Goal: Transaction & Acquisition: Purchase product/service

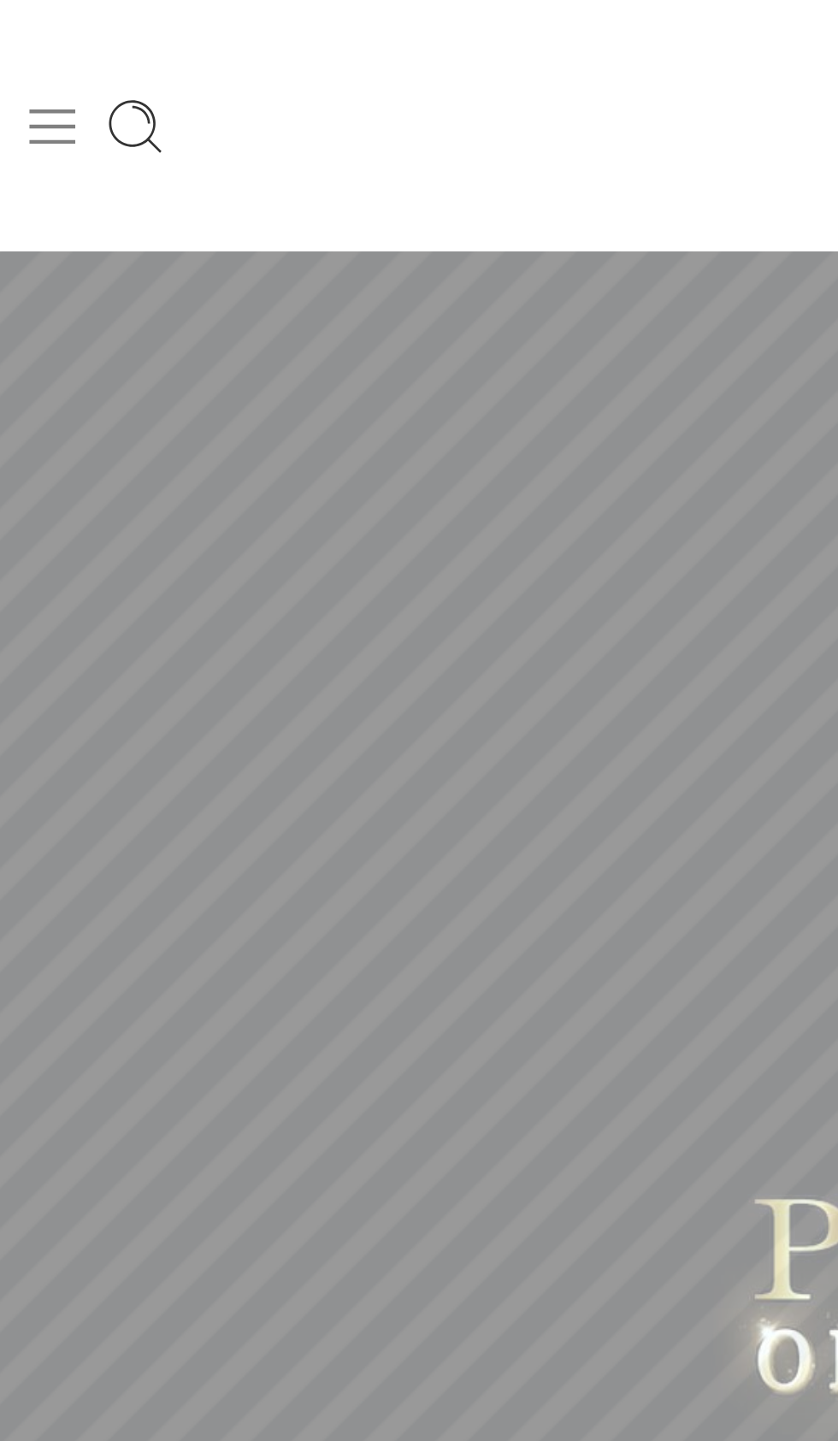
click at [31, 44] on icon at bounding box center [21, 50] width 24 height 24
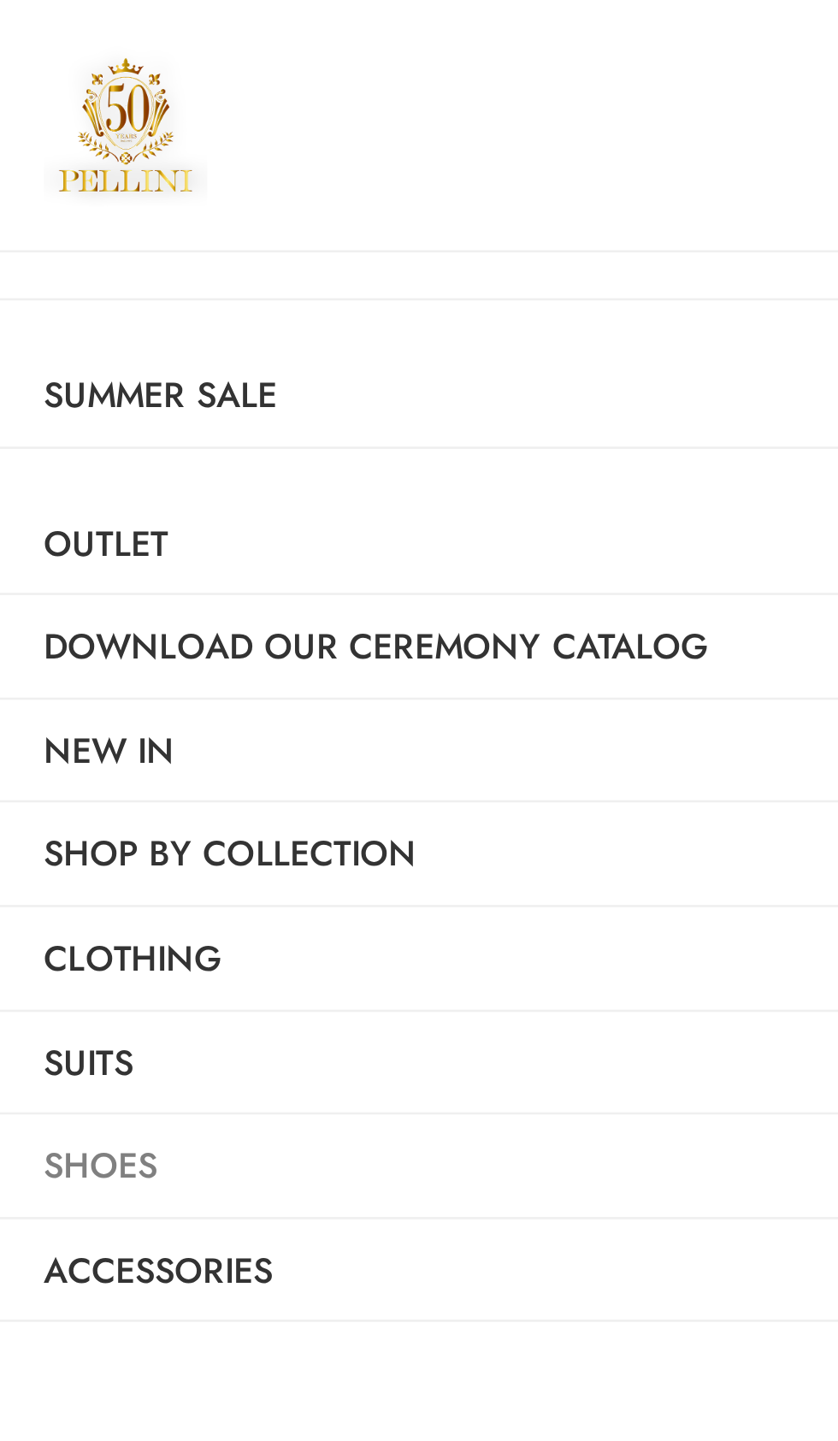
click at [68, 477] on link "Shoes" at bounding box center [214, 457] width 428 height 39
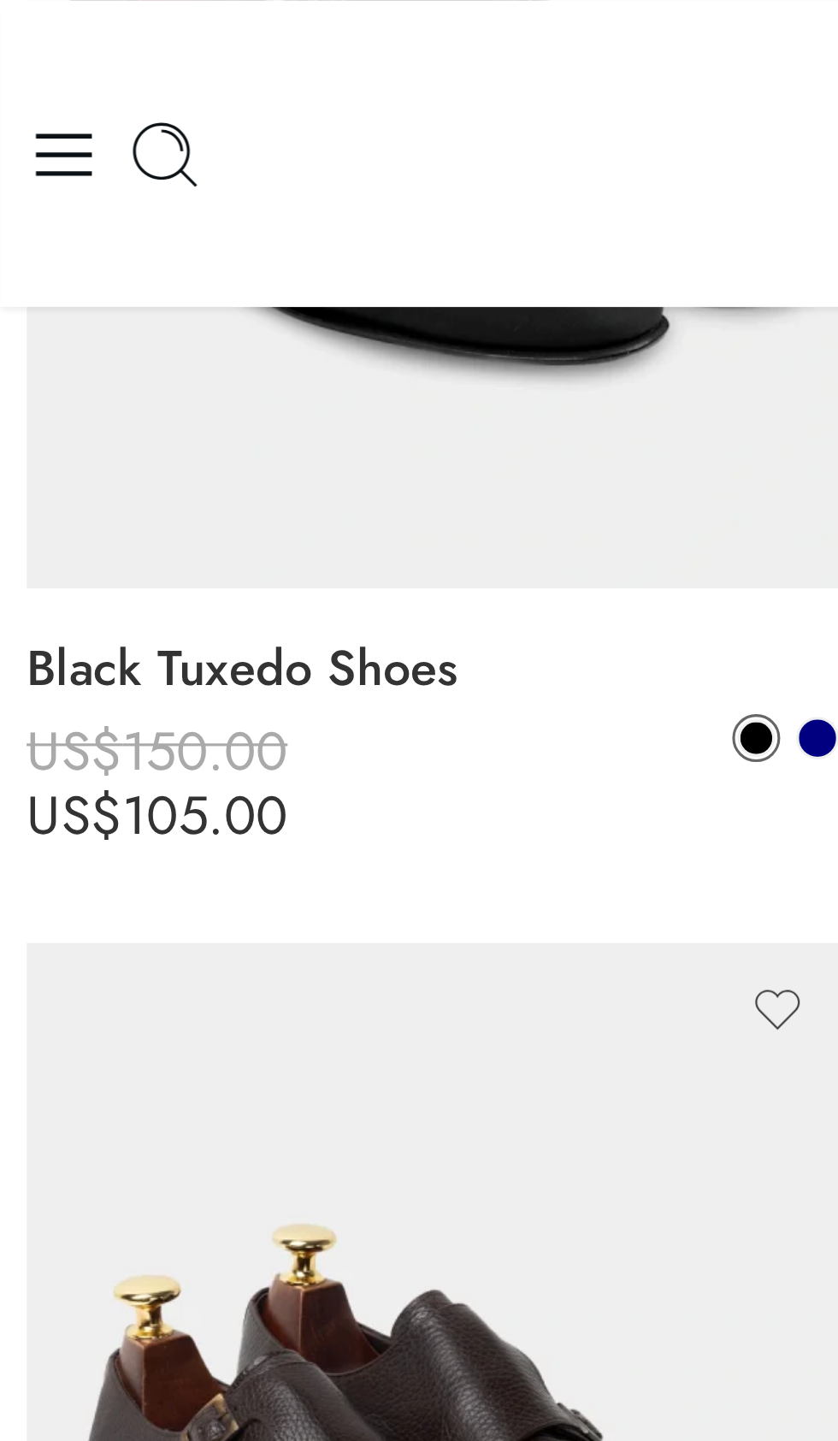
scroll to position [4170, 0]
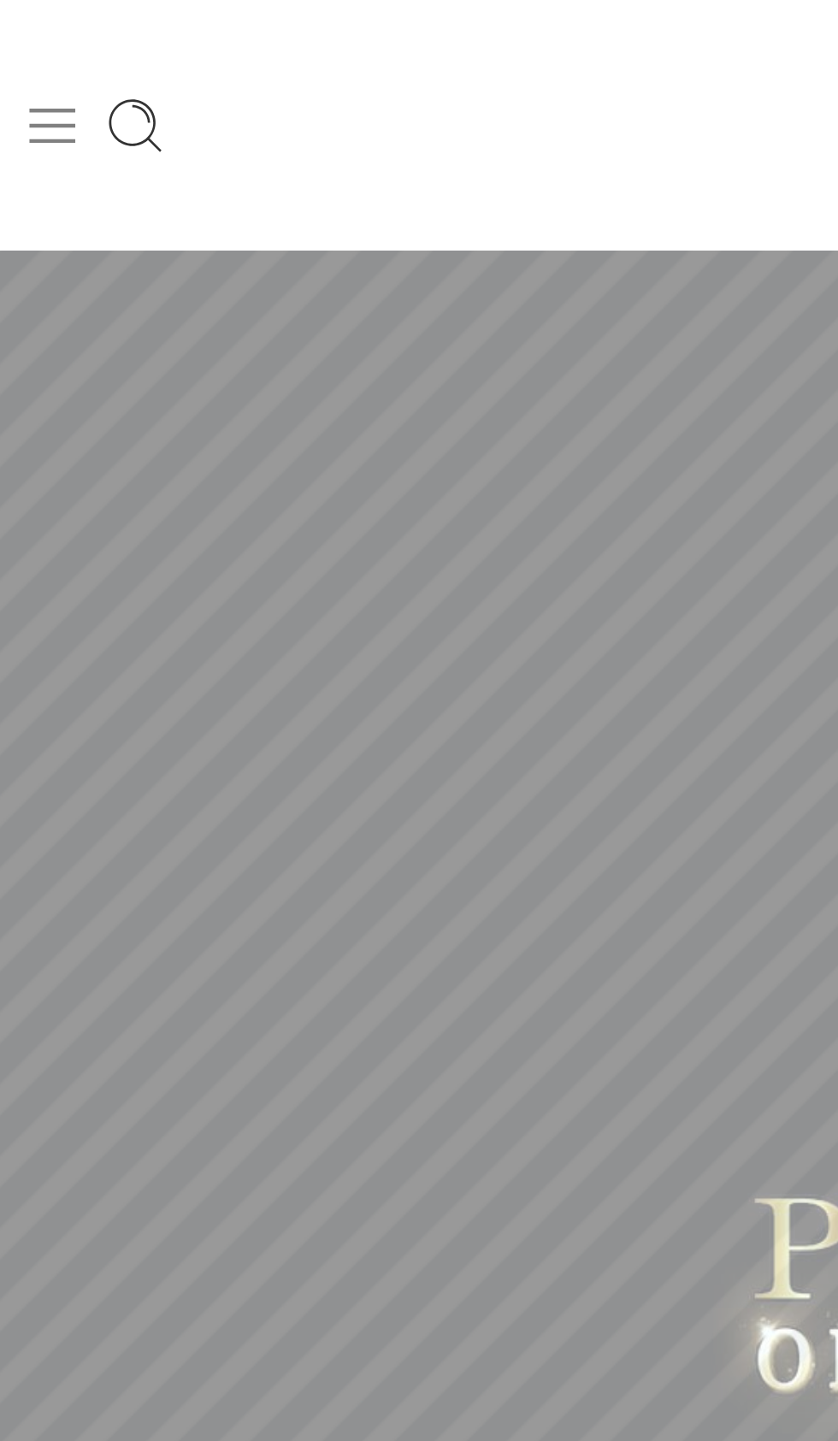
click at [28, 44] on icon at bounding box center [21, 50] width 24 height 24
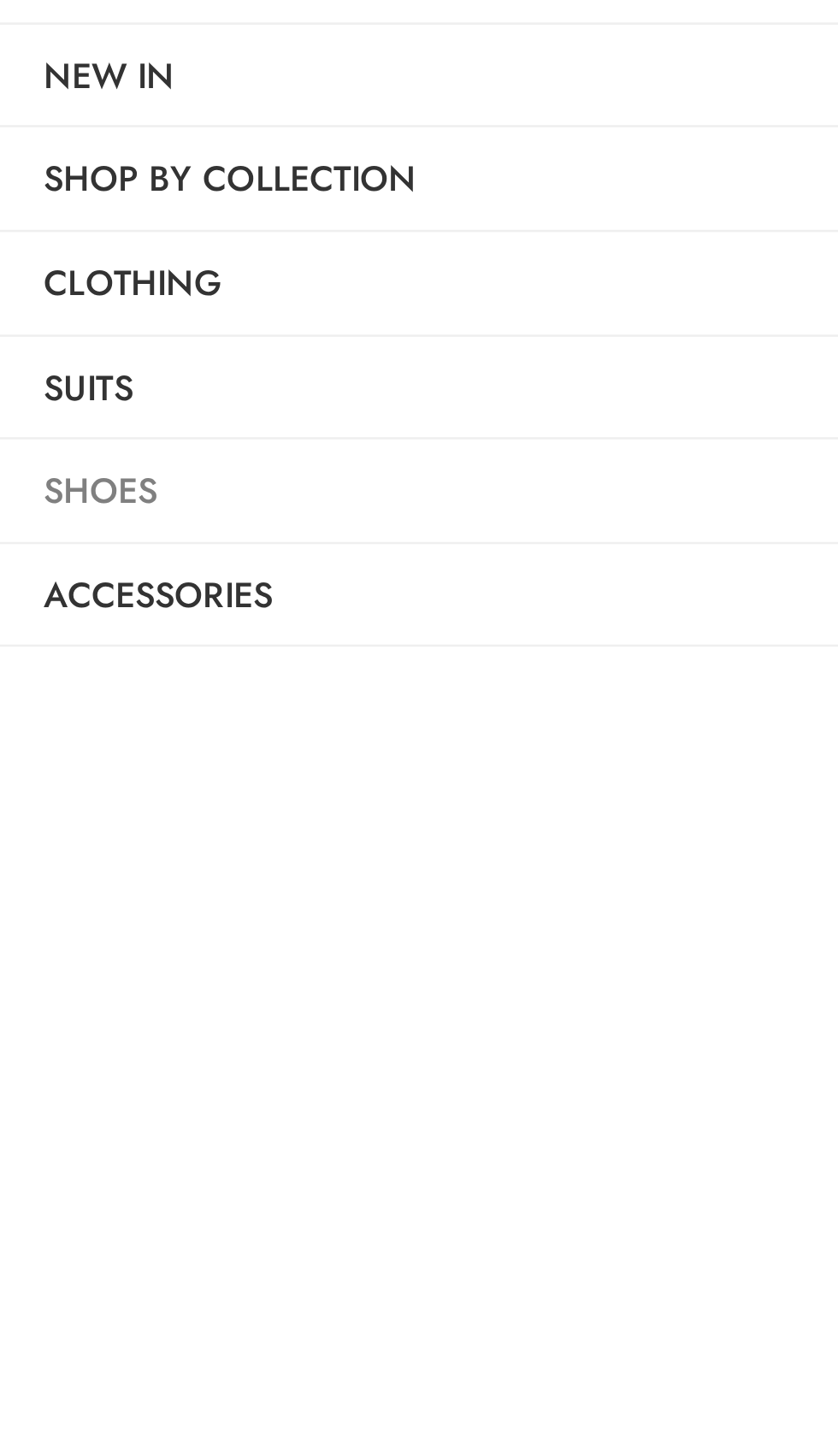
click at [78, 477] on link "Shoes" at bounding box center [214, 457] width 428 height 39
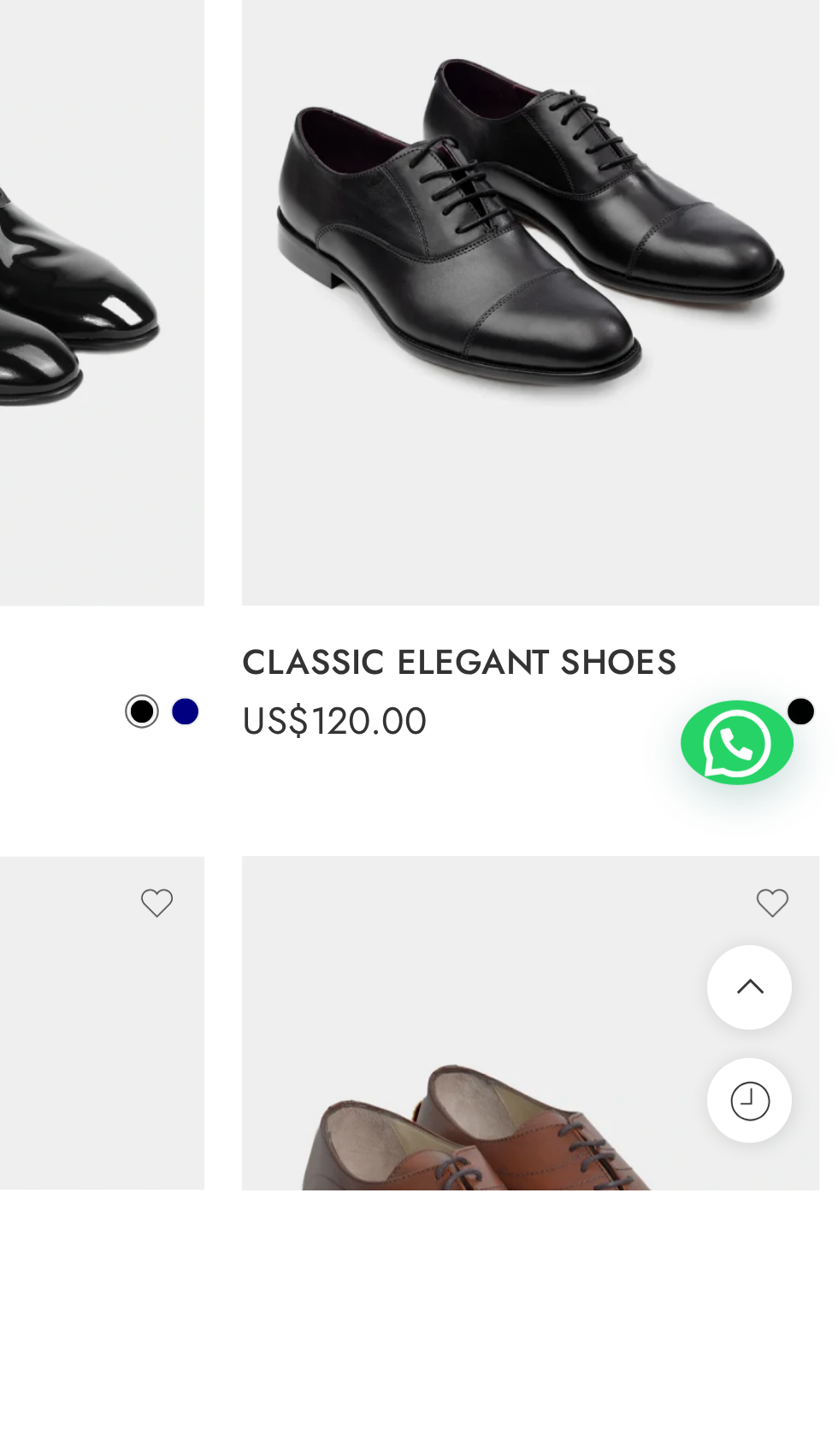
scroll to position [3222, 0]
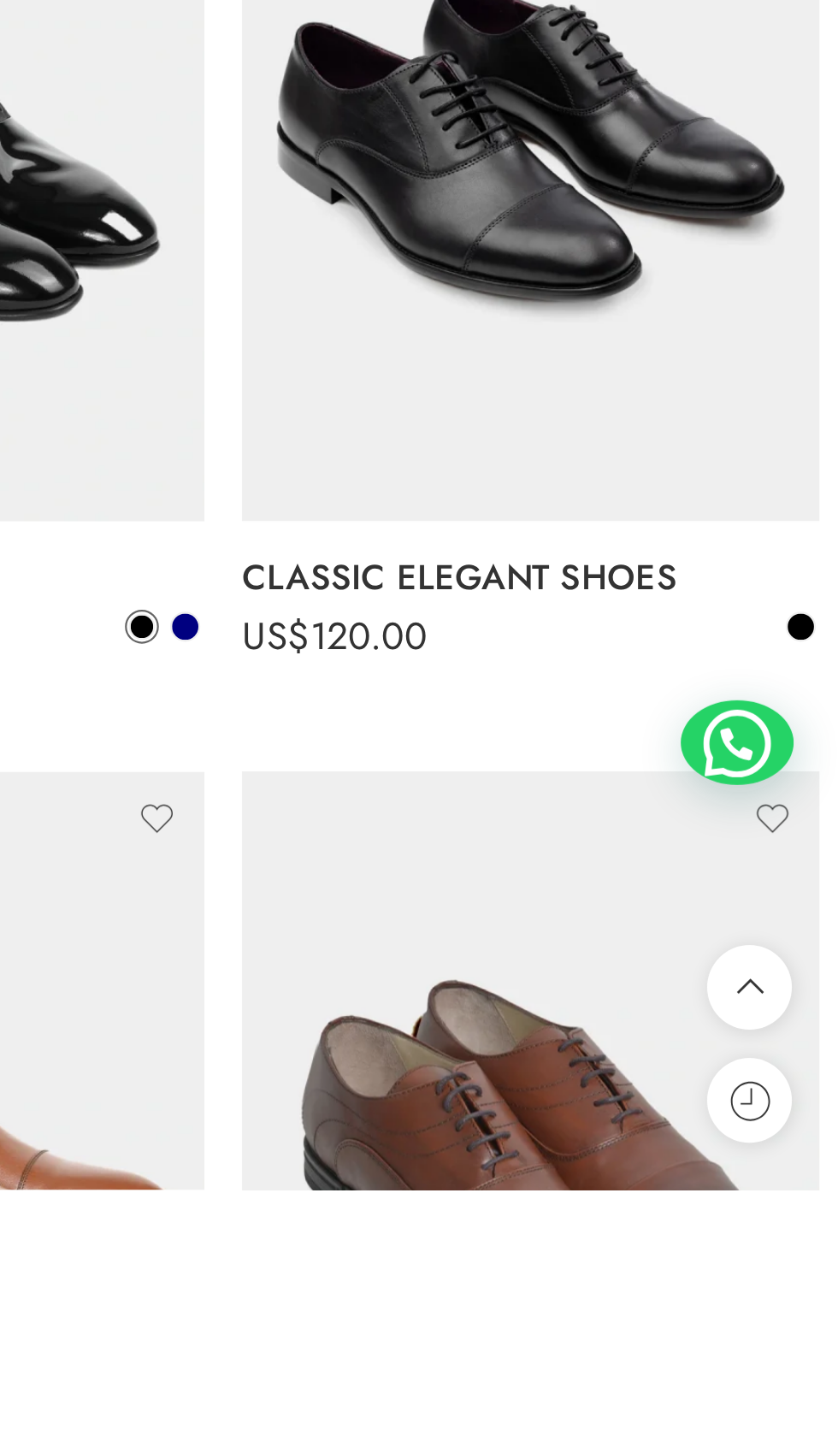
click at [708, 675] on img at bounding box center [698, 500] width 263 height 350
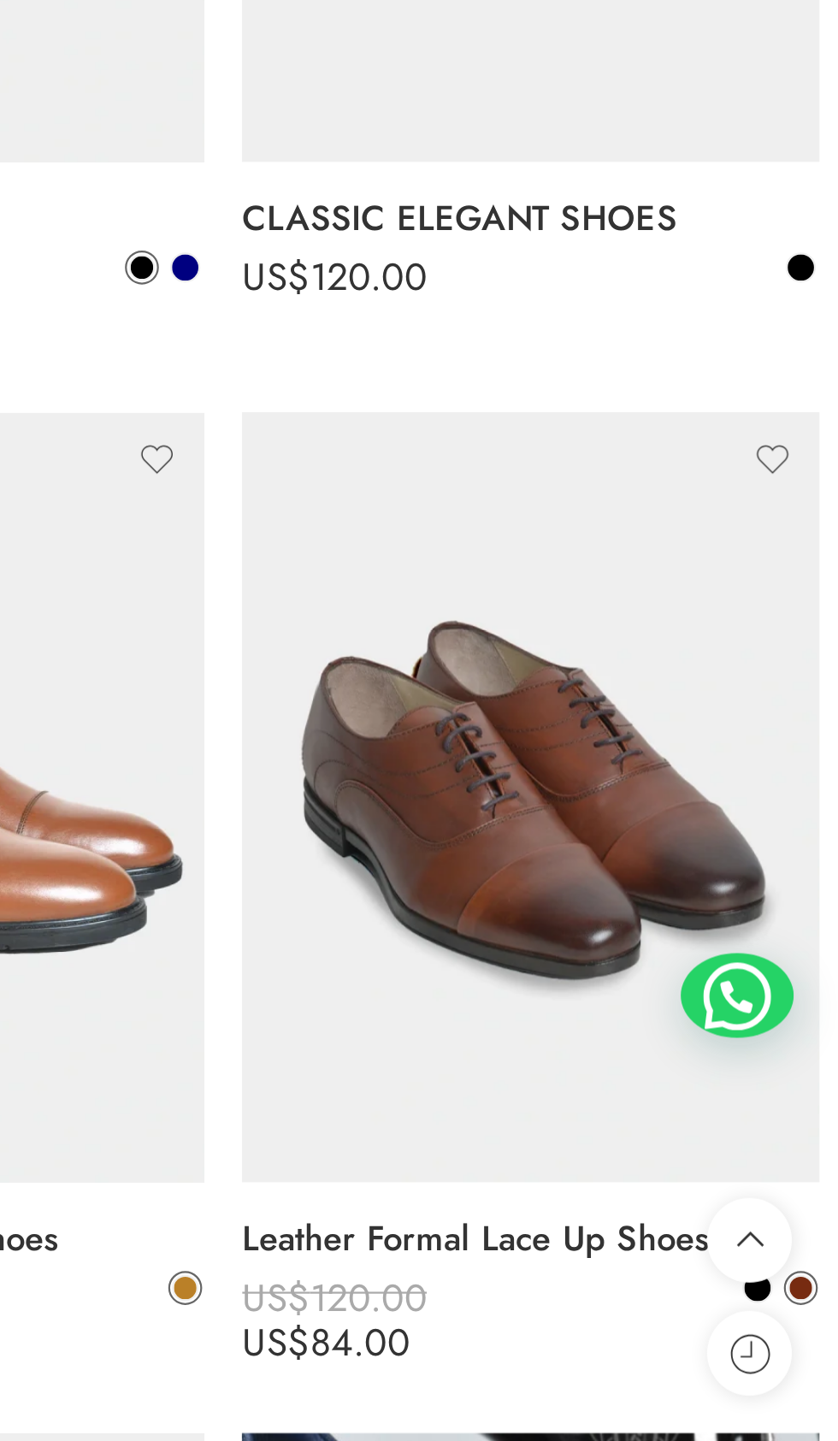
scroll to position [3500, 0]
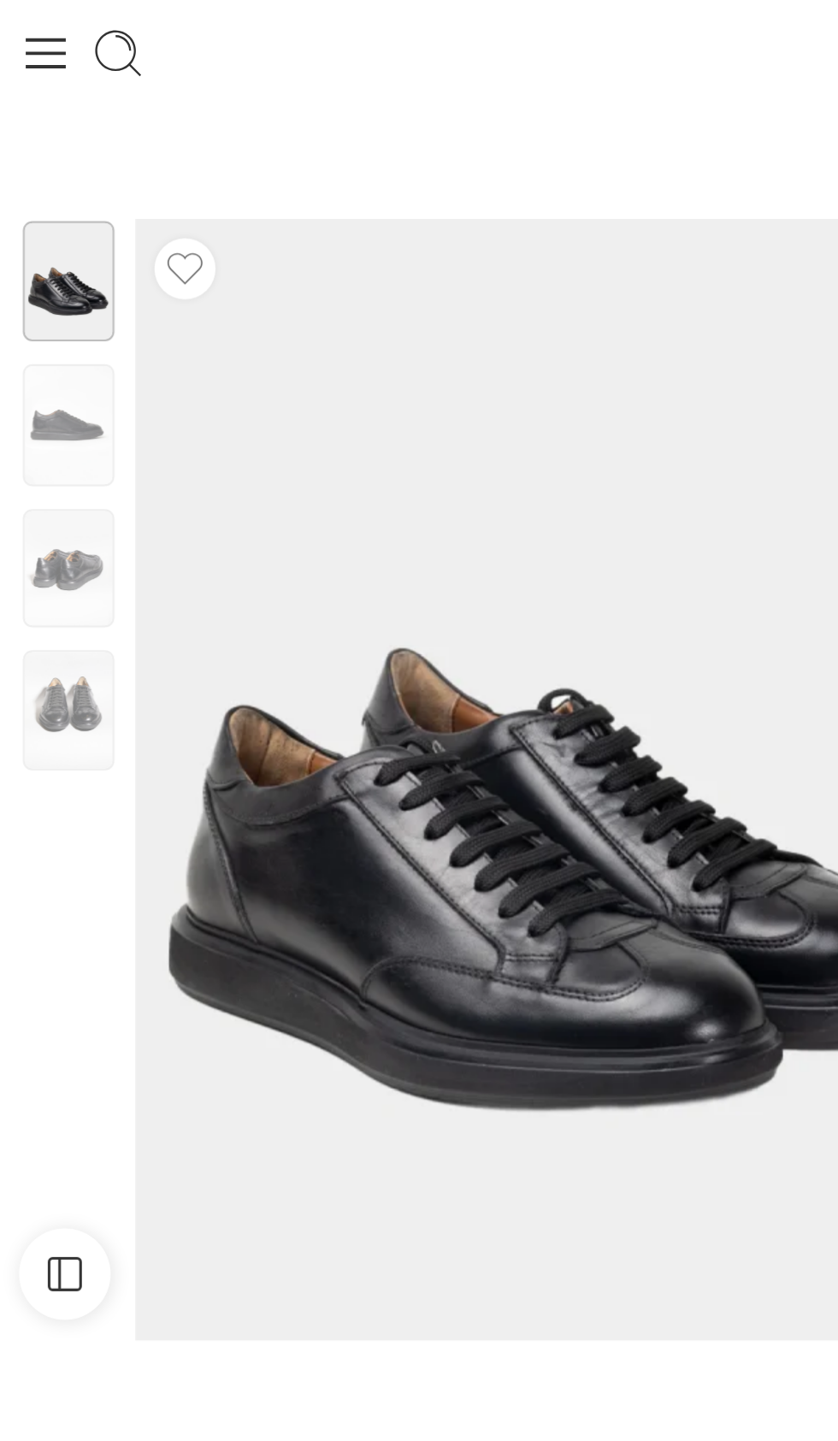
click at [241, 445] on img at bounding box center [249, 375] width 377 height 503
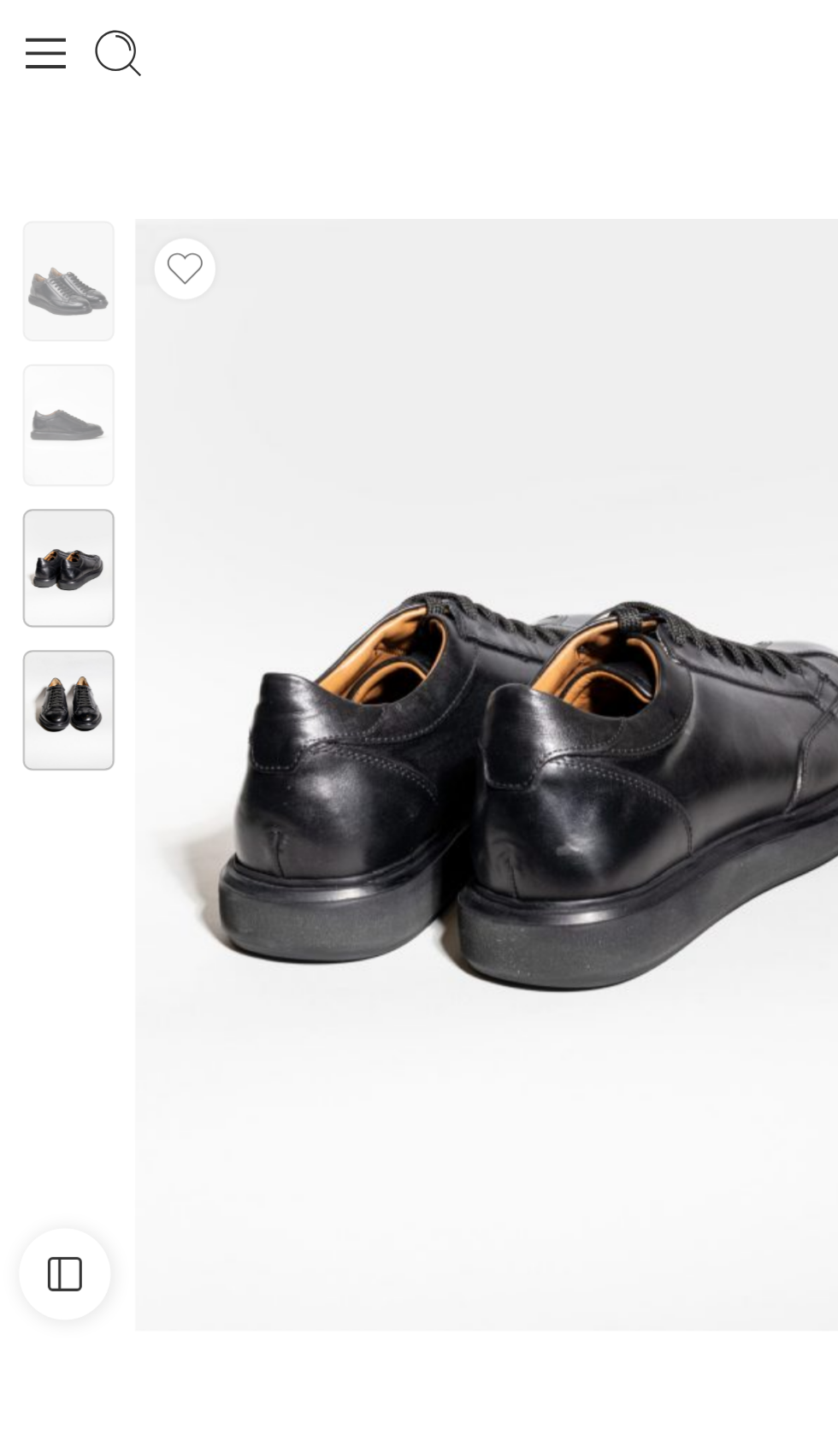
click at [47, 350] on img at bounding box center [30, 344] width 41 height 54
click at [38, 152] on img at bounding box center [30, 152] width 41 height 54
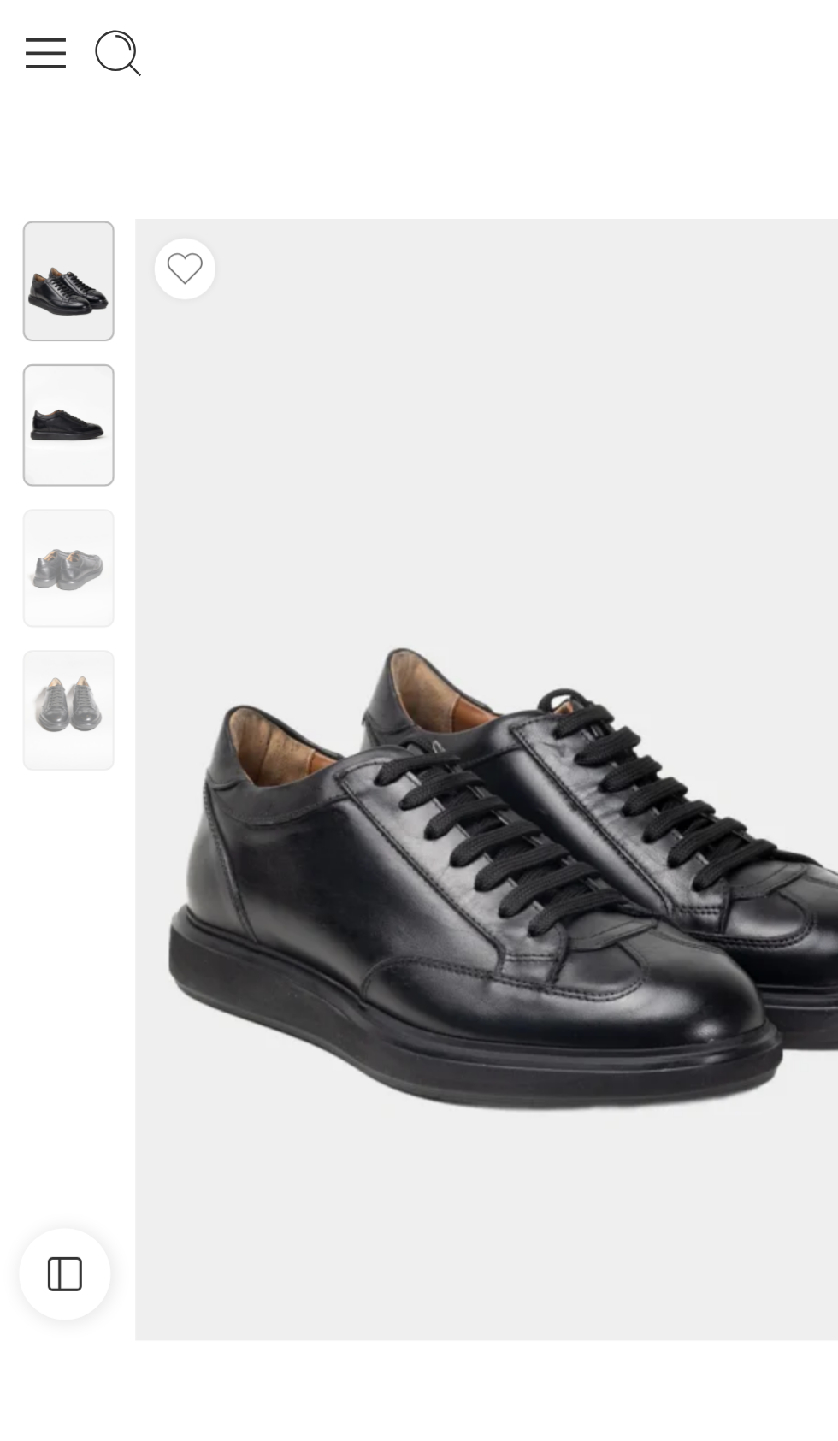
click at [38, 229] on img at bounding box center [30, 216] width 41 height 54
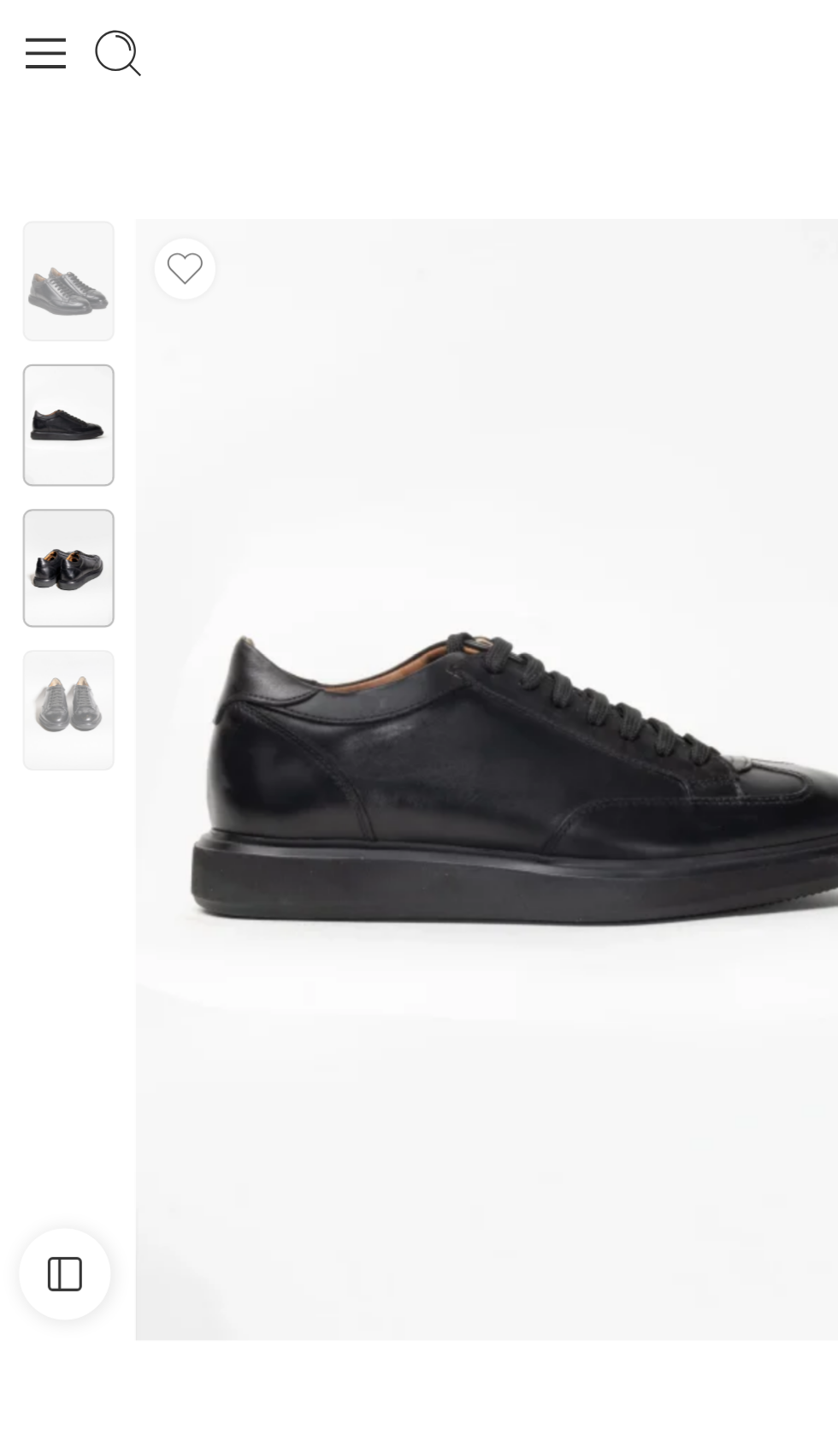
click at [41, 293] on img at bounding box center [30, 281] width 41 height 54
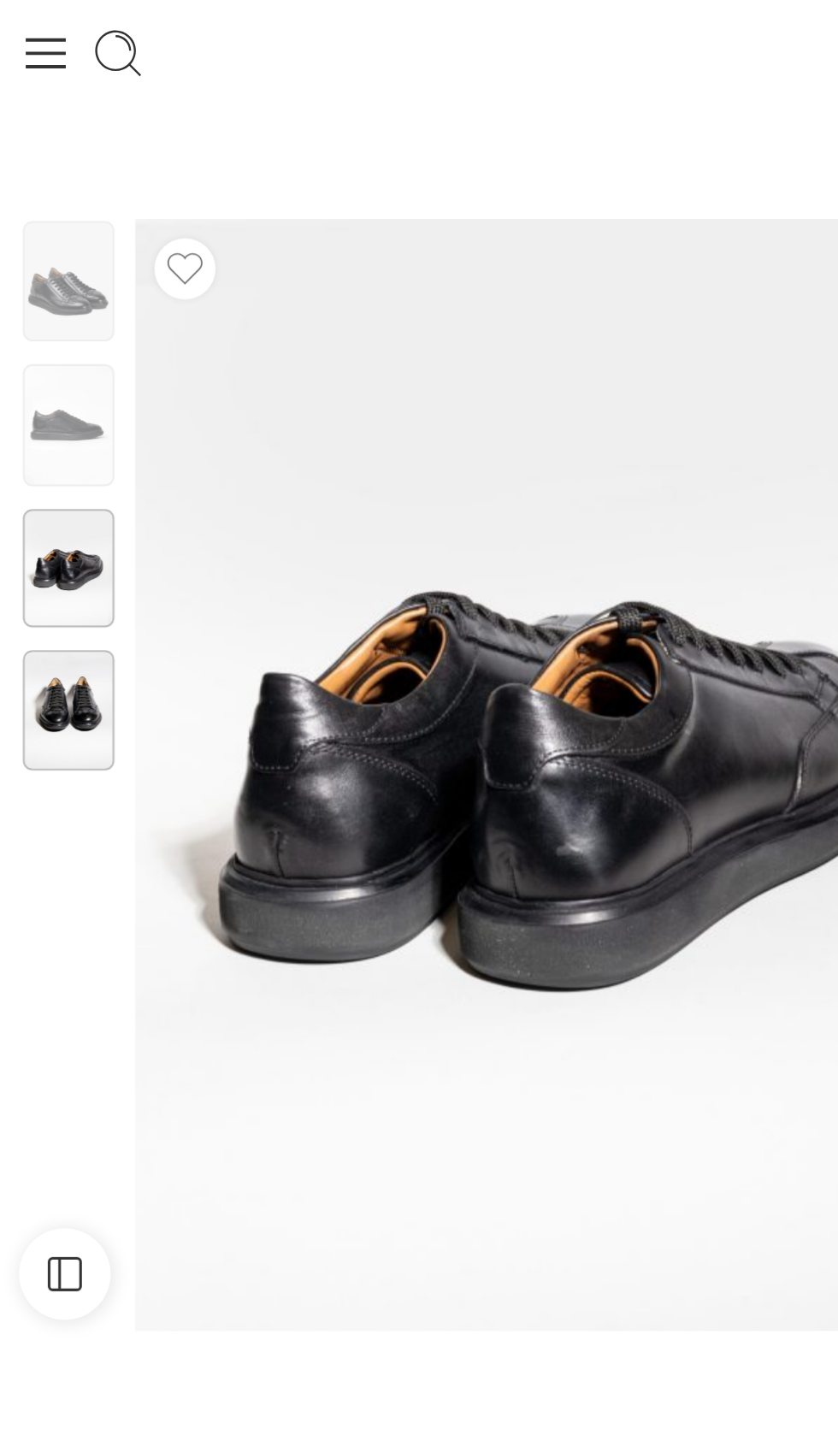
click at [50, 353] on img at bounding box center [30, 344] width 41 height 54
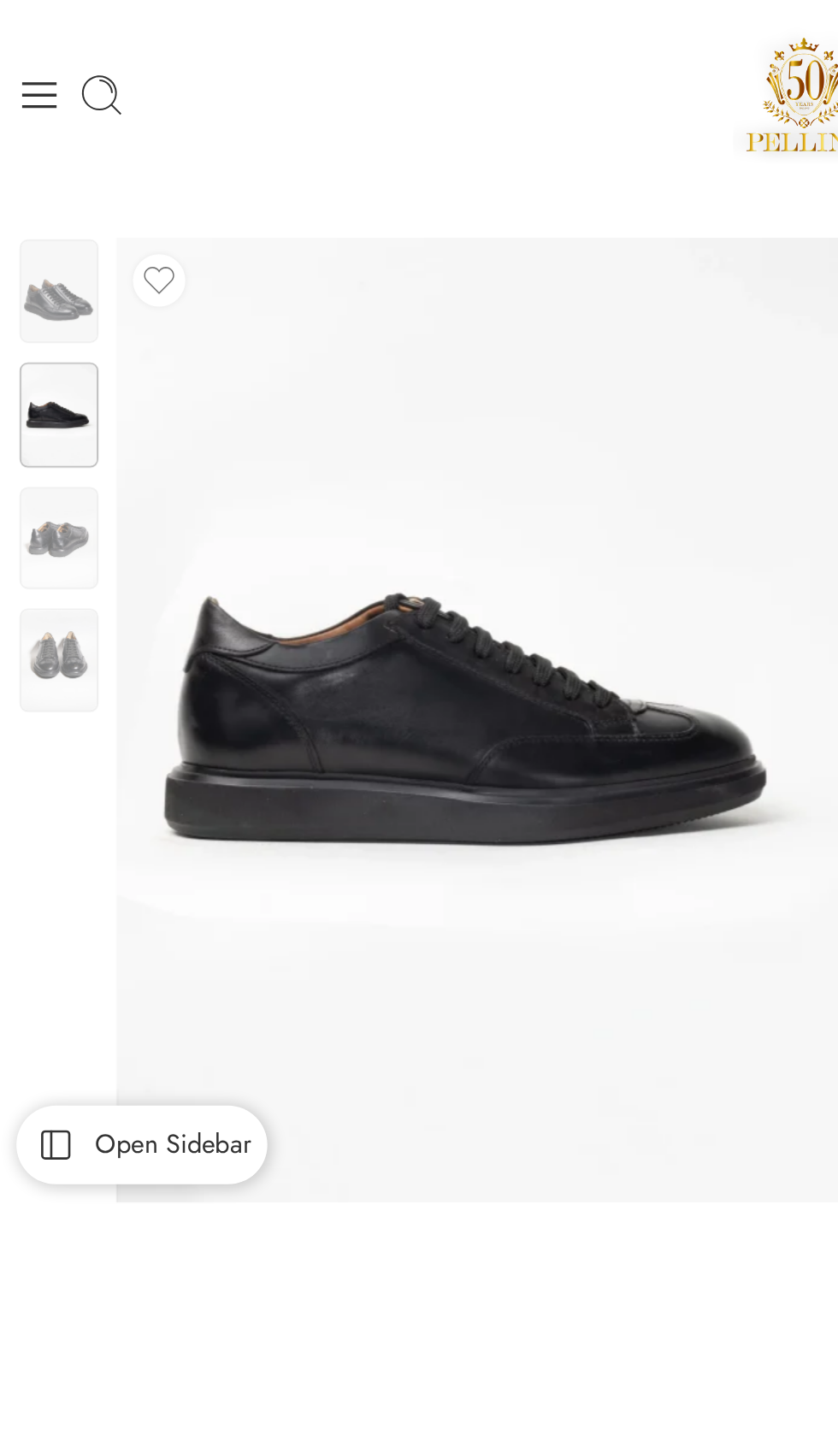
click at [33, 606] on icon at bounding box center [29, 597] width 24 height 19
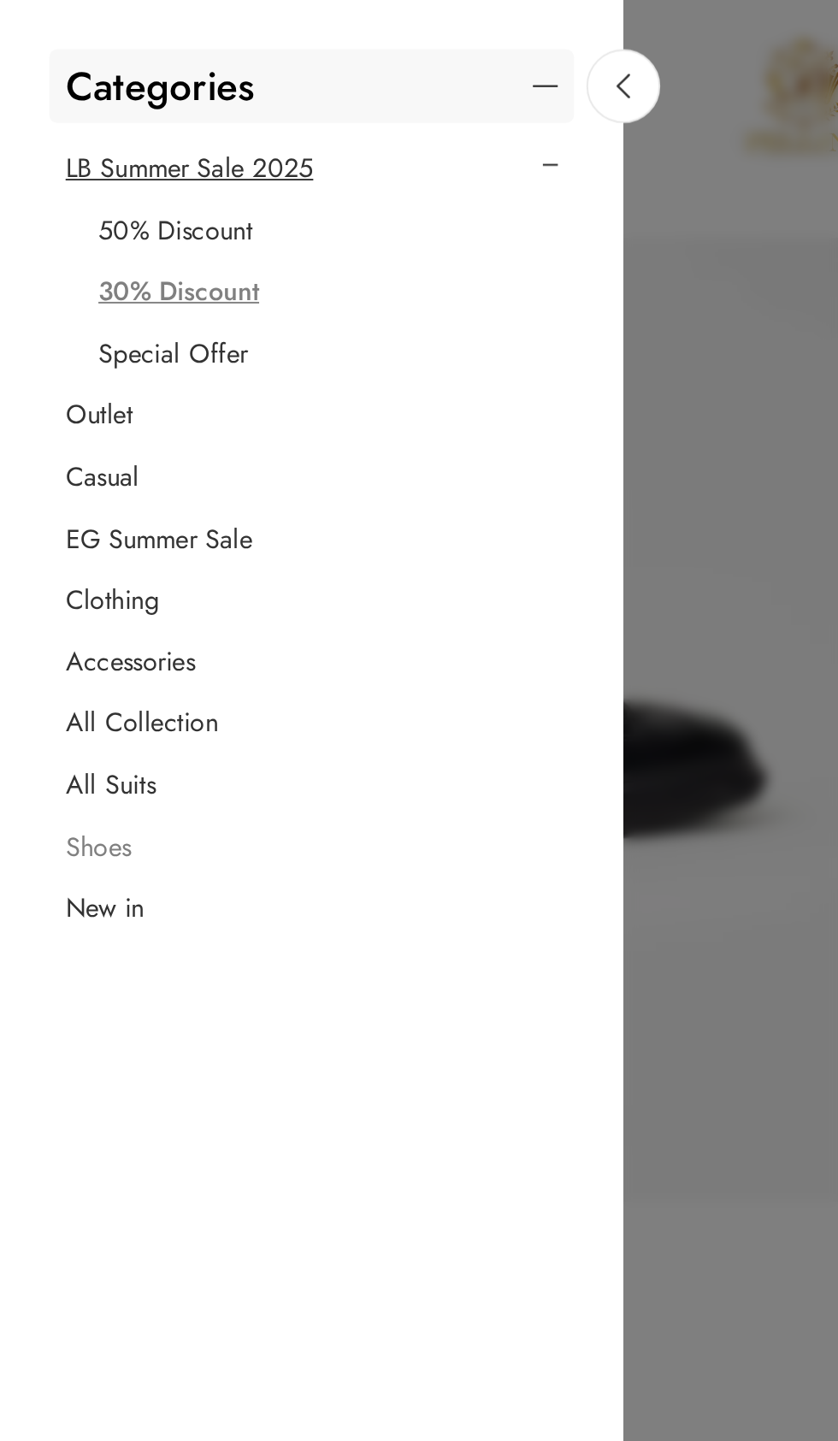
click at [68, 451] on link "Shoes" at bounding box center [51, 442] width 34 height 17
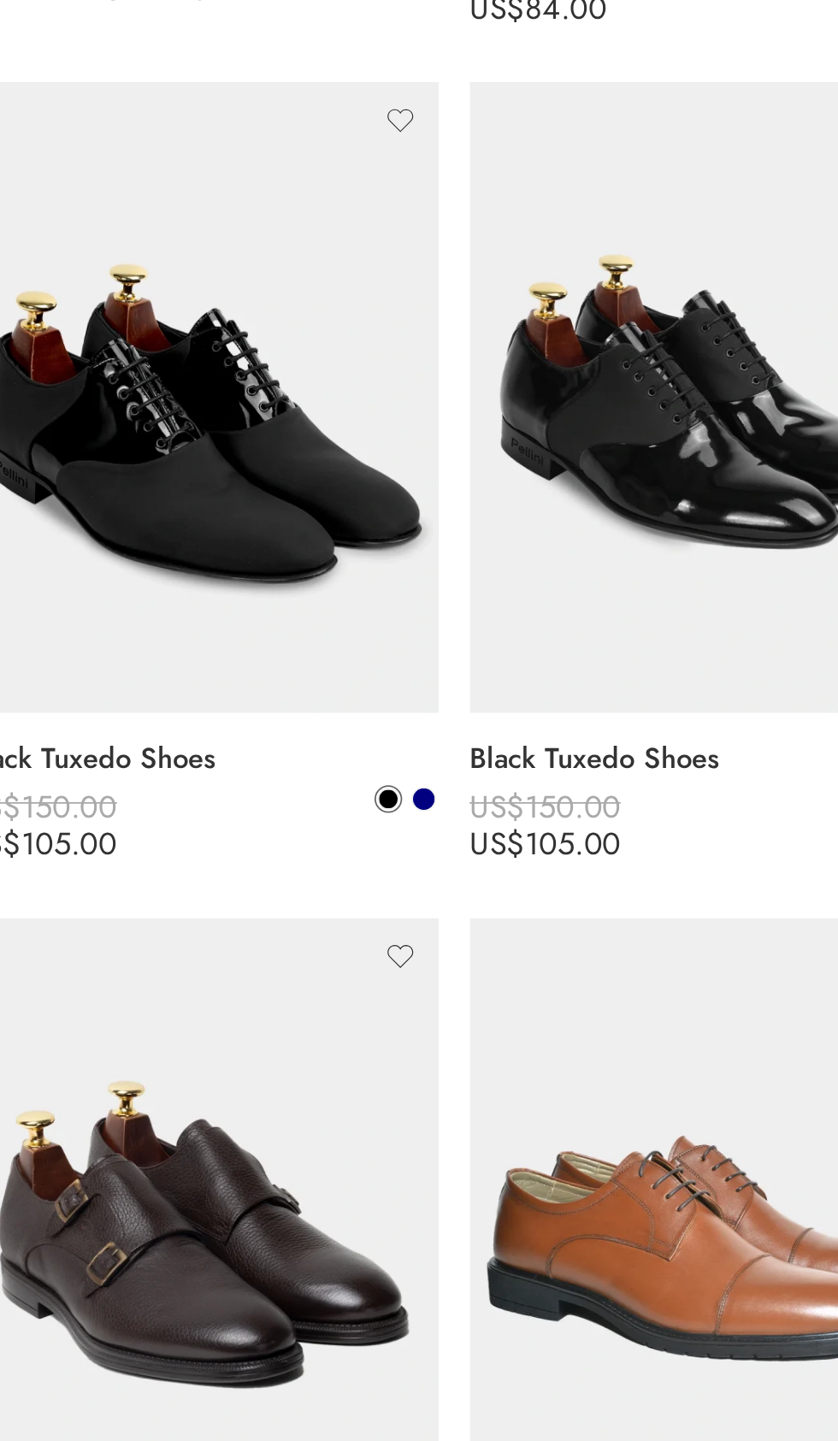
scroll to position [3385, 0]
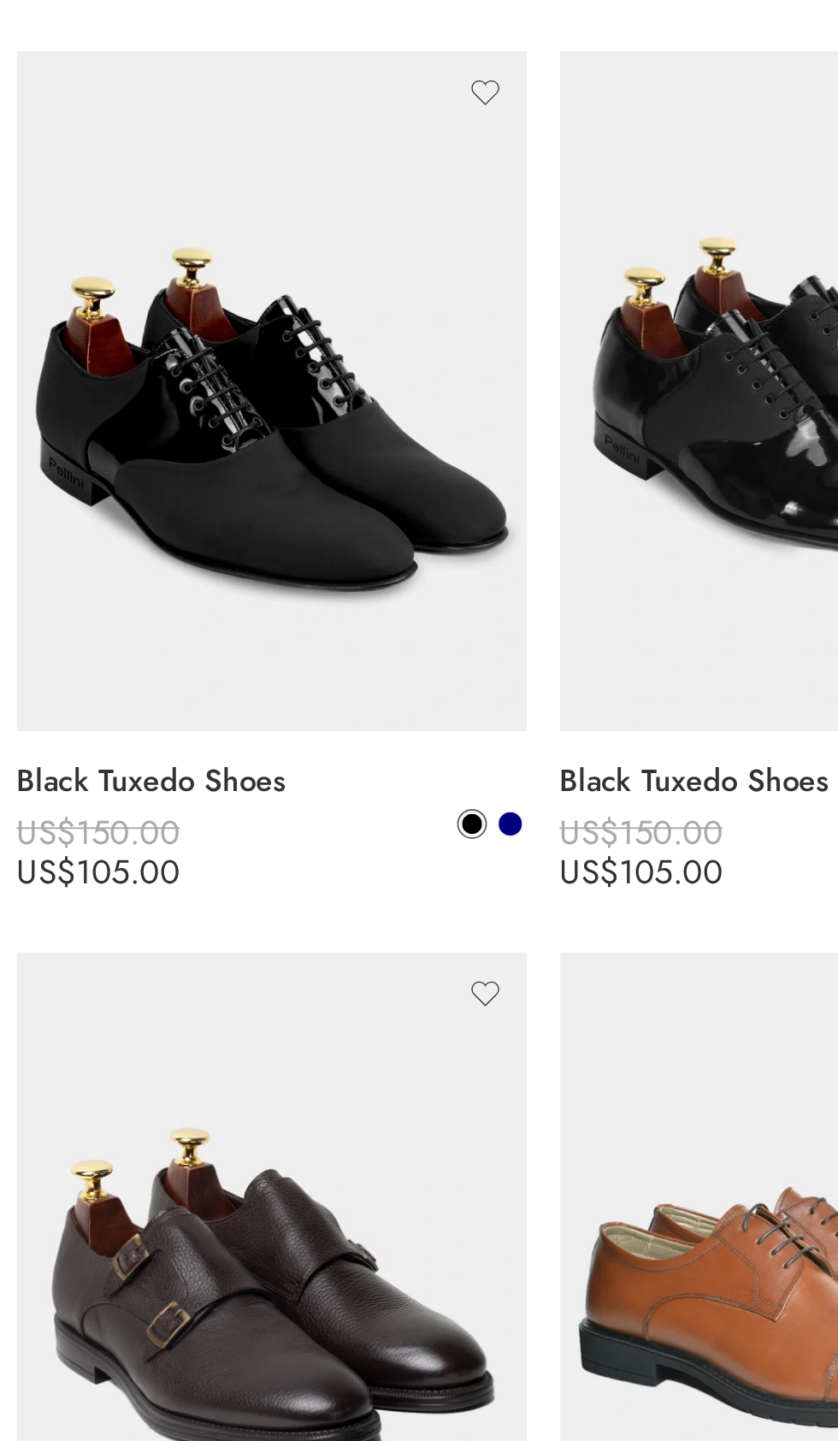
click at [156, 422] on img at bounding box center [140, 247] width 263 height 350
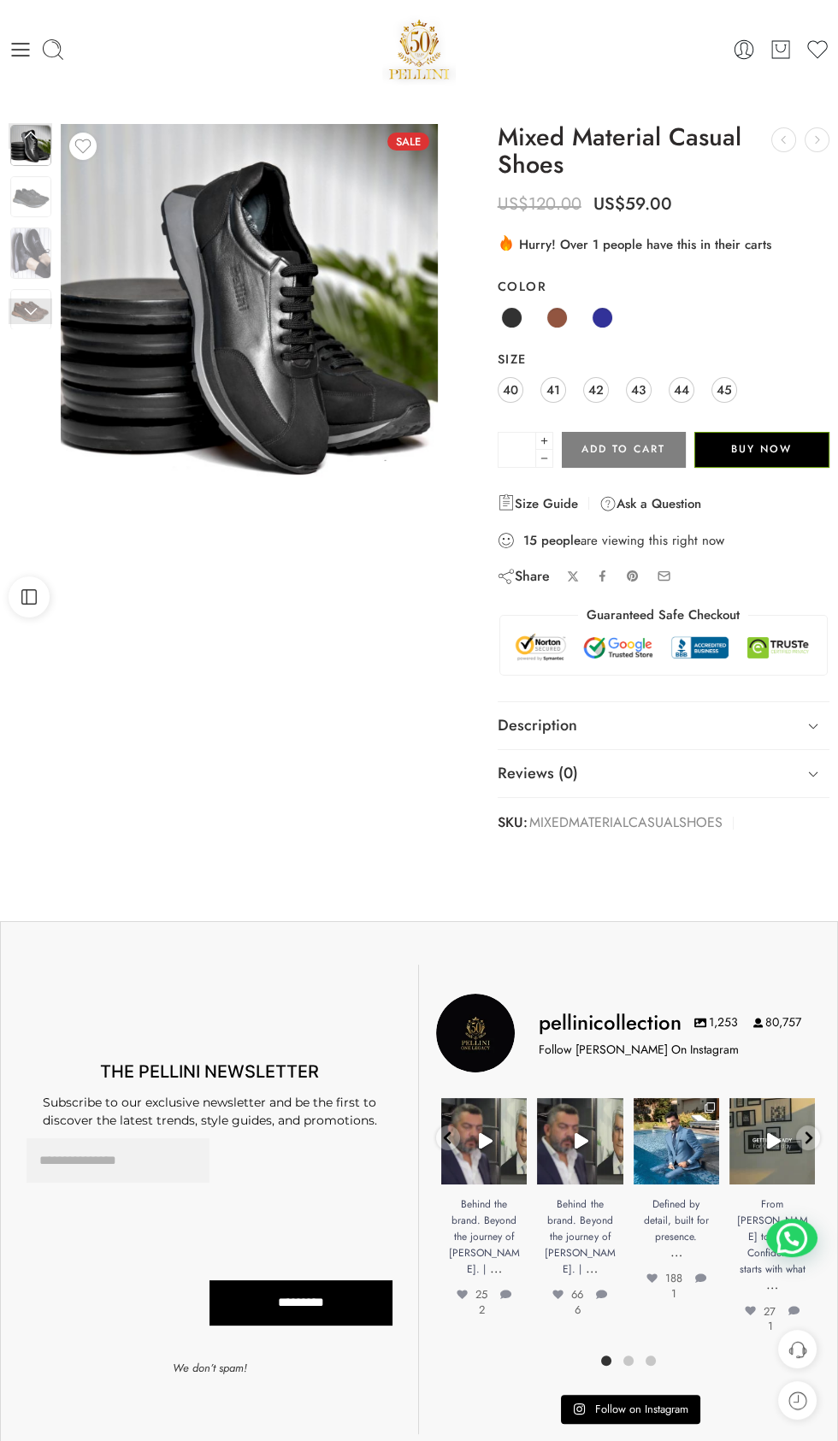
click at [269, 288] on img at bounding box center [249, 312] width 377 height 377
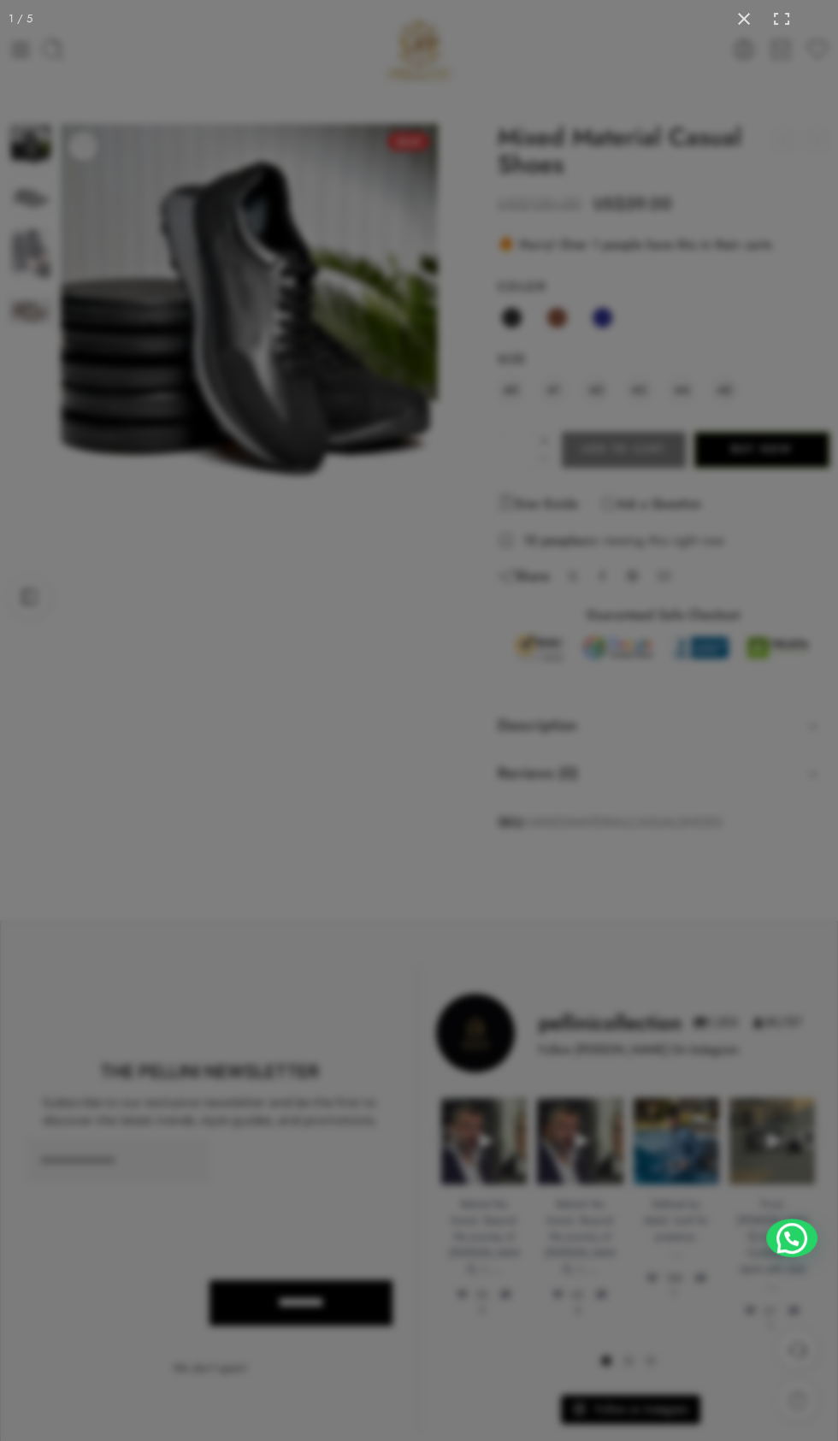
click at [275, 307] on div at bounding box center [419, 720] width 838 height 1441
click at [265, 329] on div at bounding box center [419, 720] width 838 height 1441
click at [304, 287] on div at bounding box center [419, 720] width 838 height 1441
click at [321, 252] on div at bounding box center [419, 720] width 838 height 1441
click at [303, 278] on div at bounding box center [419, 720] width 838 height 1441
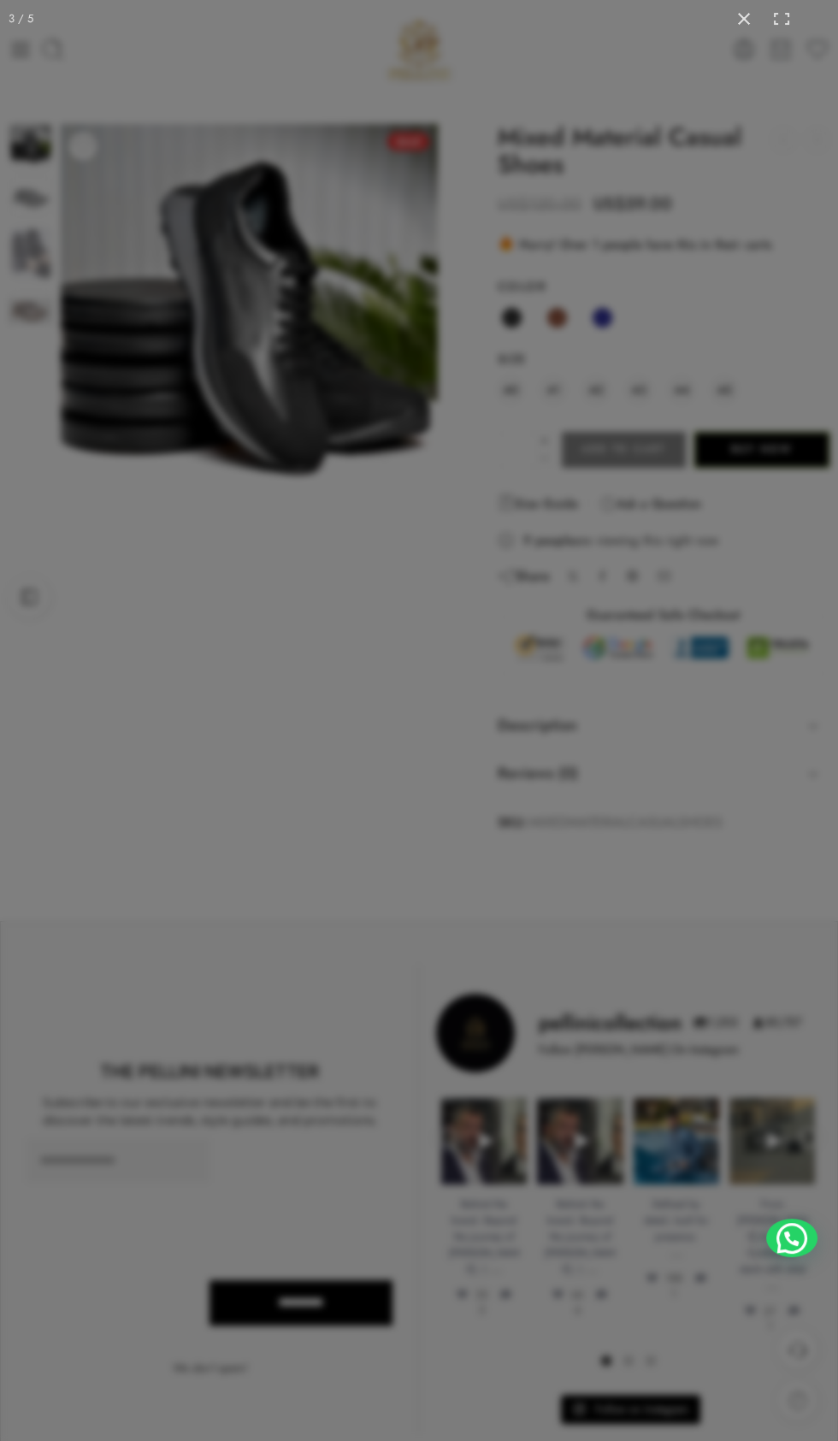
click at [291, 289] on div at bounding box center [419, 720] width 838 height 1441
click at [294, 289] on div at bounding box center [419, 720] width 838 height 1441
